Goal: Task Accomplishment & Management: Manage account settings

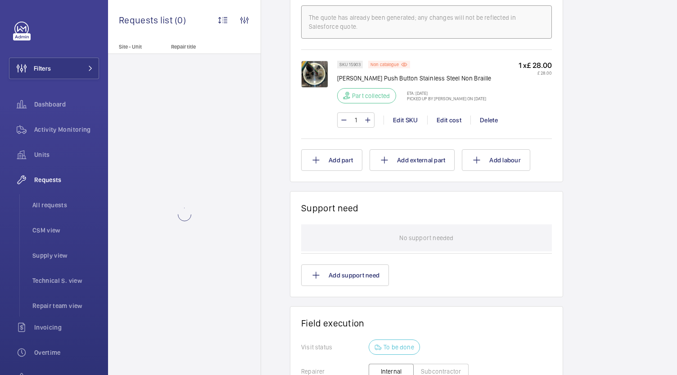
scroll to position [744, 0]
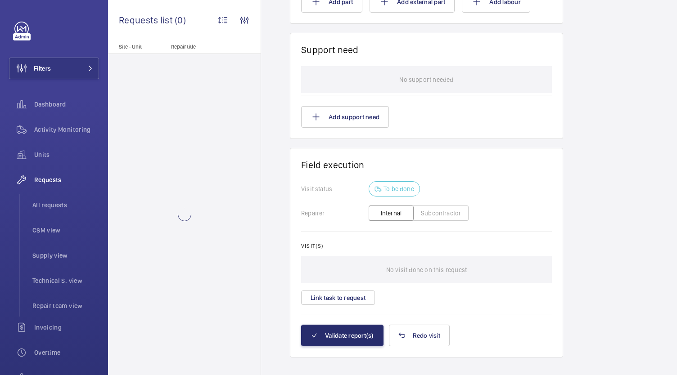
click at [451, 206] on button "Subcontractor" at bounding box center [440, 213] width 55 height 15
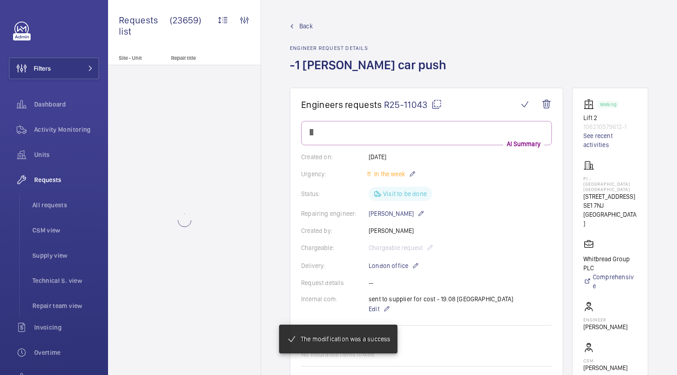
scroll to position [744, 0]
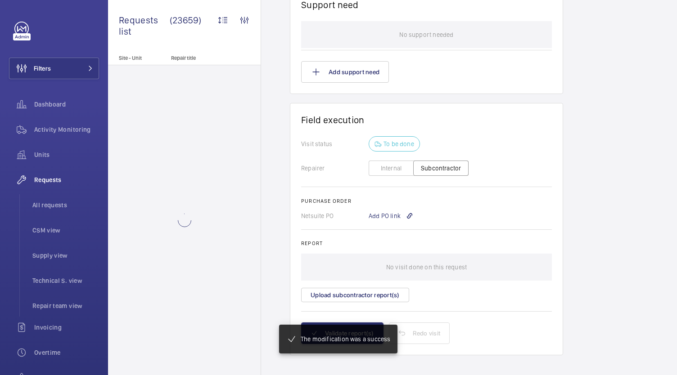
click at [400, 167] on button "Internal" at bounding box center [391, 168] width 45 height 15
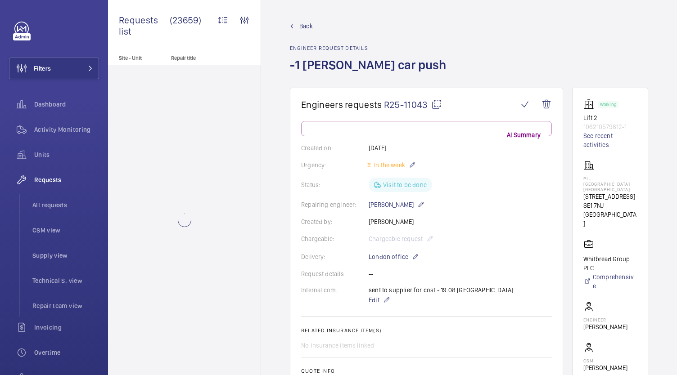
scroll to position [699, 0]
